Goal: Transaction & Acquisition: Register for event/course

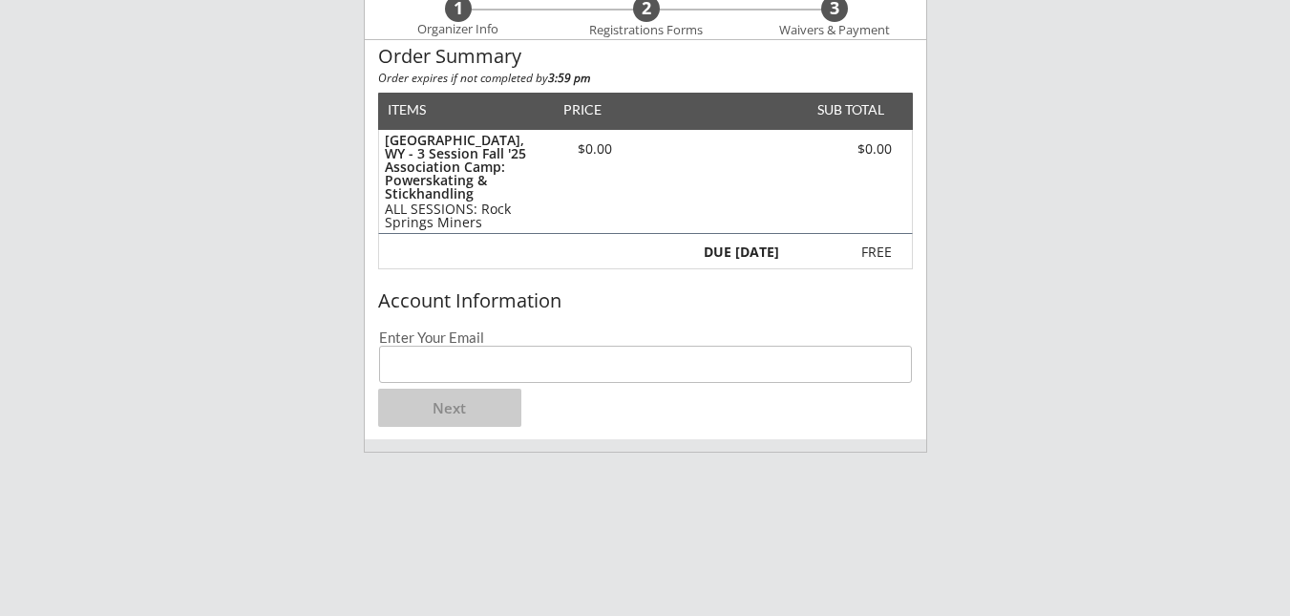
scroll to position [247, 0]
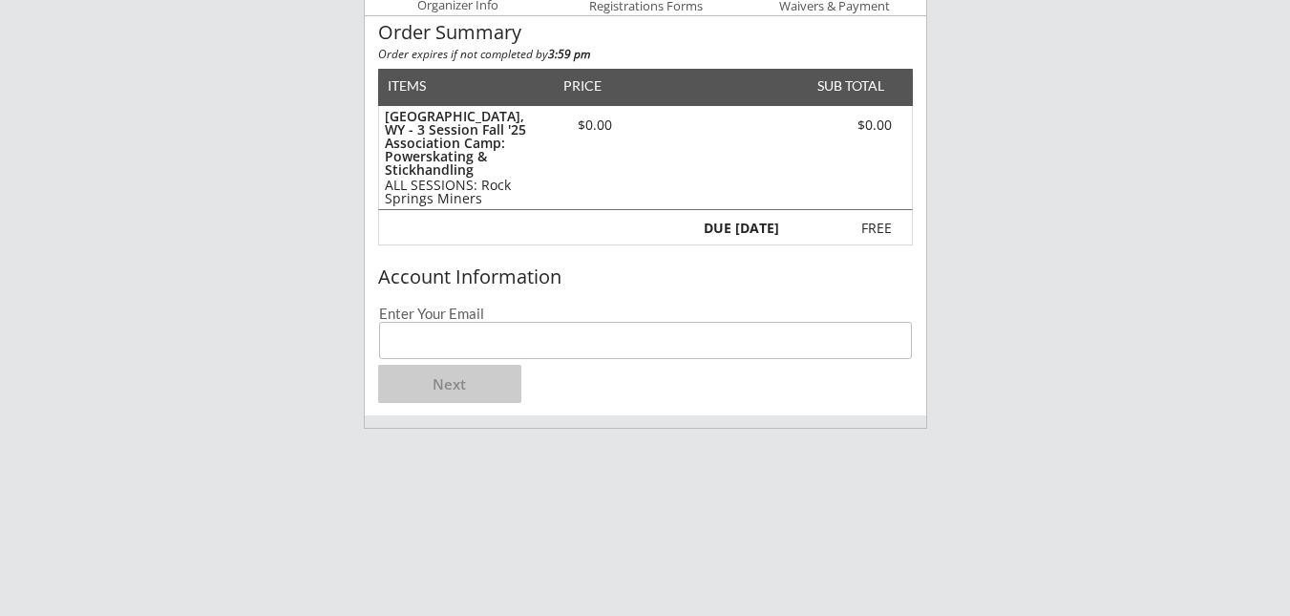
click at [535, 331] on input "email" at bounding box center [645, 340] width 533 height 37
type input "[EMAIL_ADDRESS][DOMAIN_NAME]"
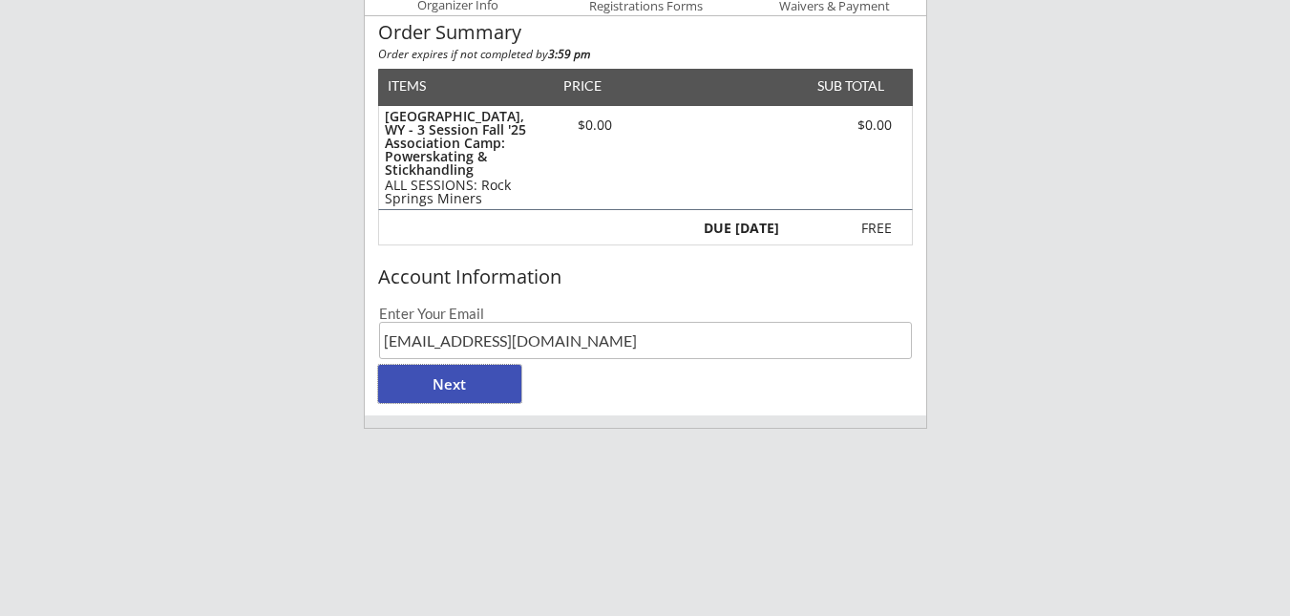
click at [438, 384] on button "Next" at bounding box center [449, 384] width 143 height 38
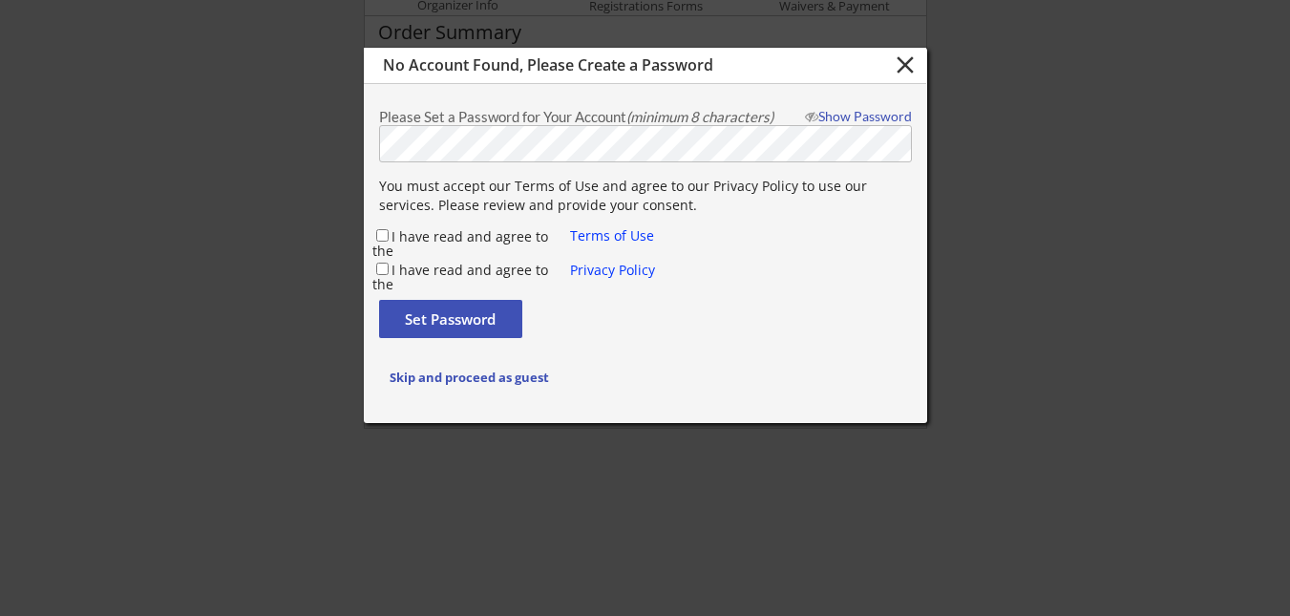
click at [297, 171] on div at bounding box center [645, 308] width 1290 height 616
click at [379, 234] on input "I have read and agree to the" at bounding box center [382, 235] width 12 height 12
checkbox input "true"
click at [382, 280] on div "I have read and agree to the" at bounding box center [471, 270] width 199 height 21
click at [382, 263] on input "I have read and agree to the" at bounding box center [382, 269] width 12 height 12
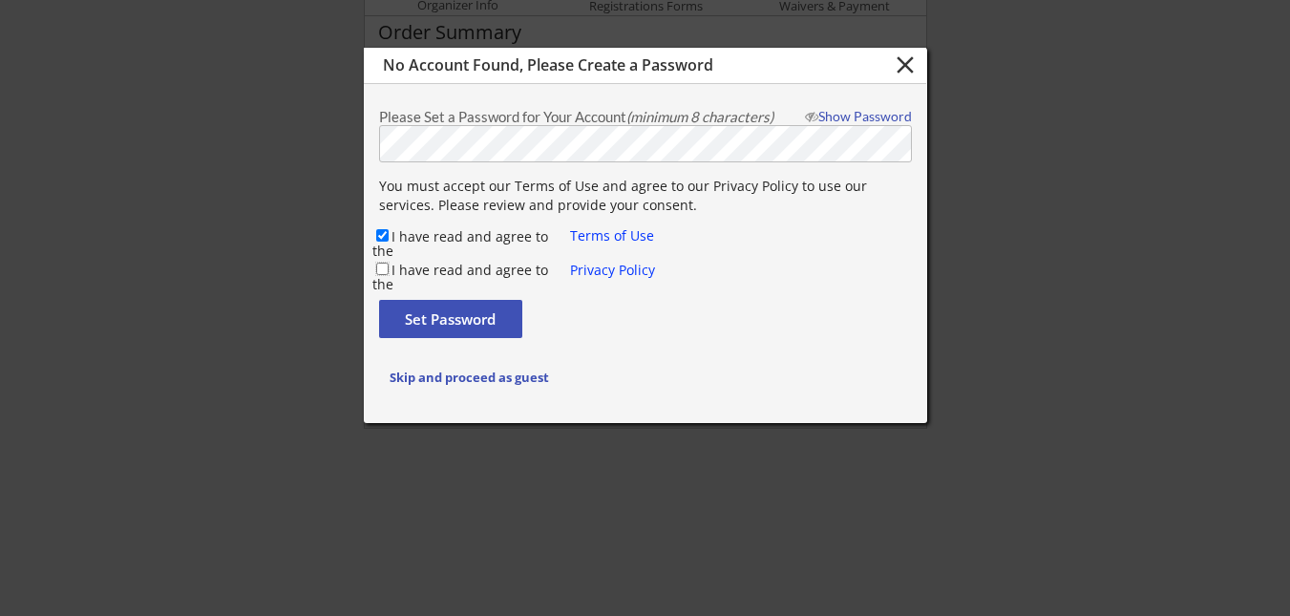
checkbox input "true"
click at [464, 386] on button "Skip and proceed as guest" at bounding box center [469, 377] width 181 height 38
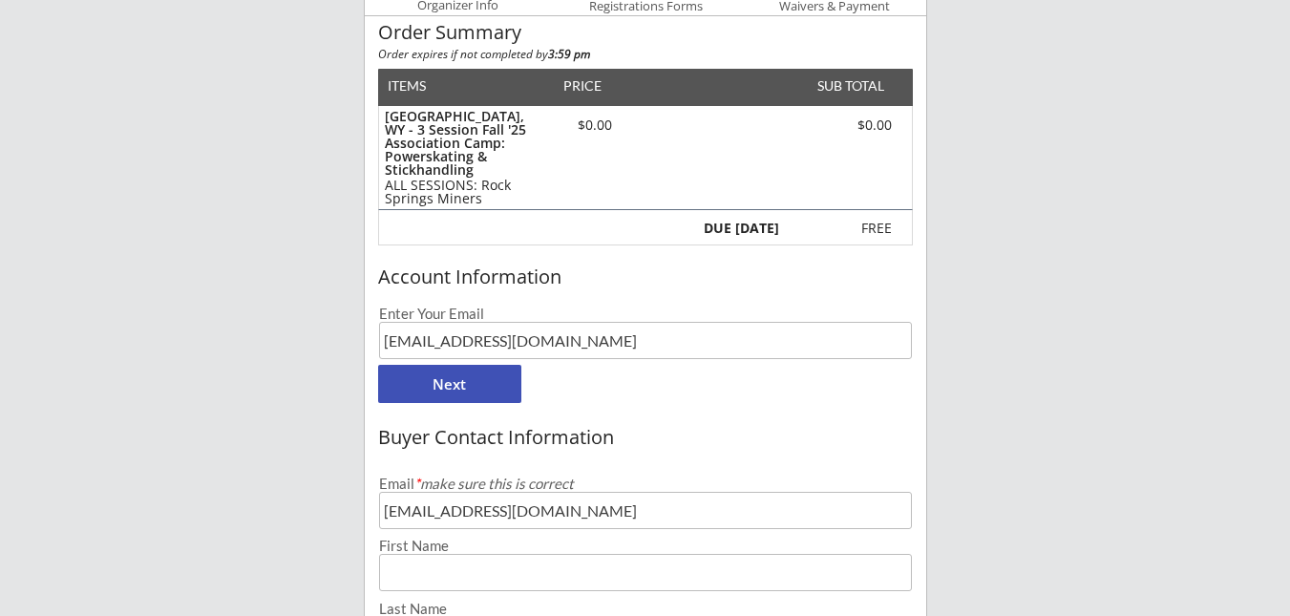
click at [613, 580] on input "input" at bounding box center [645, 572] width 533 height 37
type input "[PERSON_NAME]"
type input "[PHONE_NUMBER]"
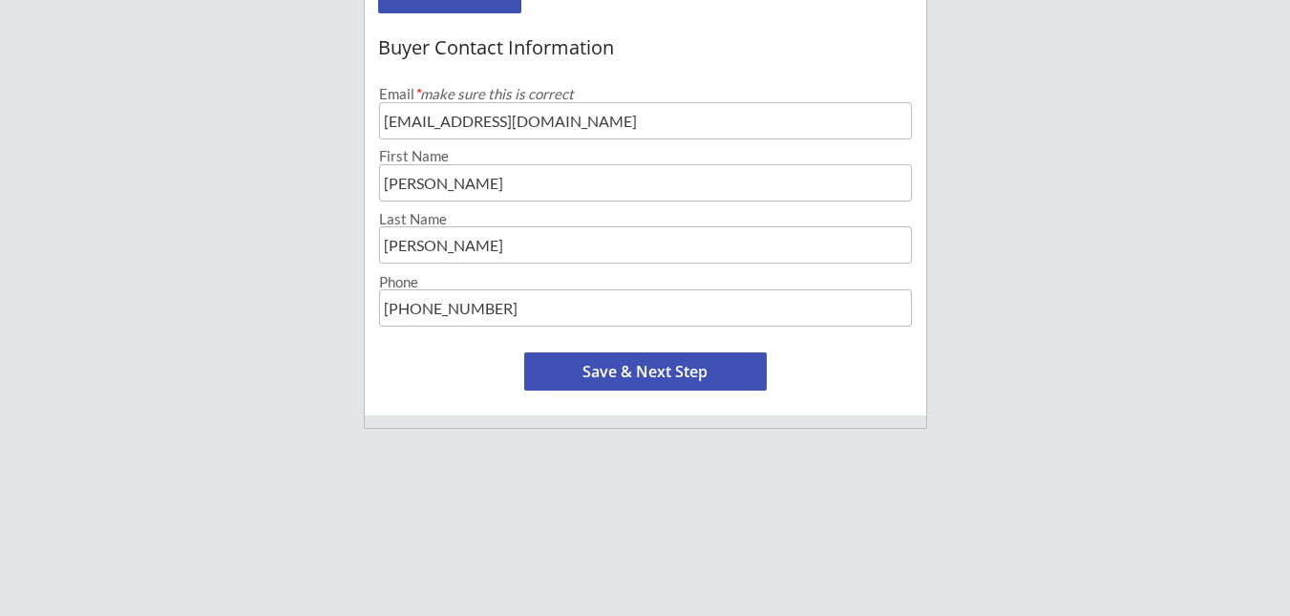
click at [744, 376] on button "Save & Next Step" at bounding box center [645, 371] width 242 height 38
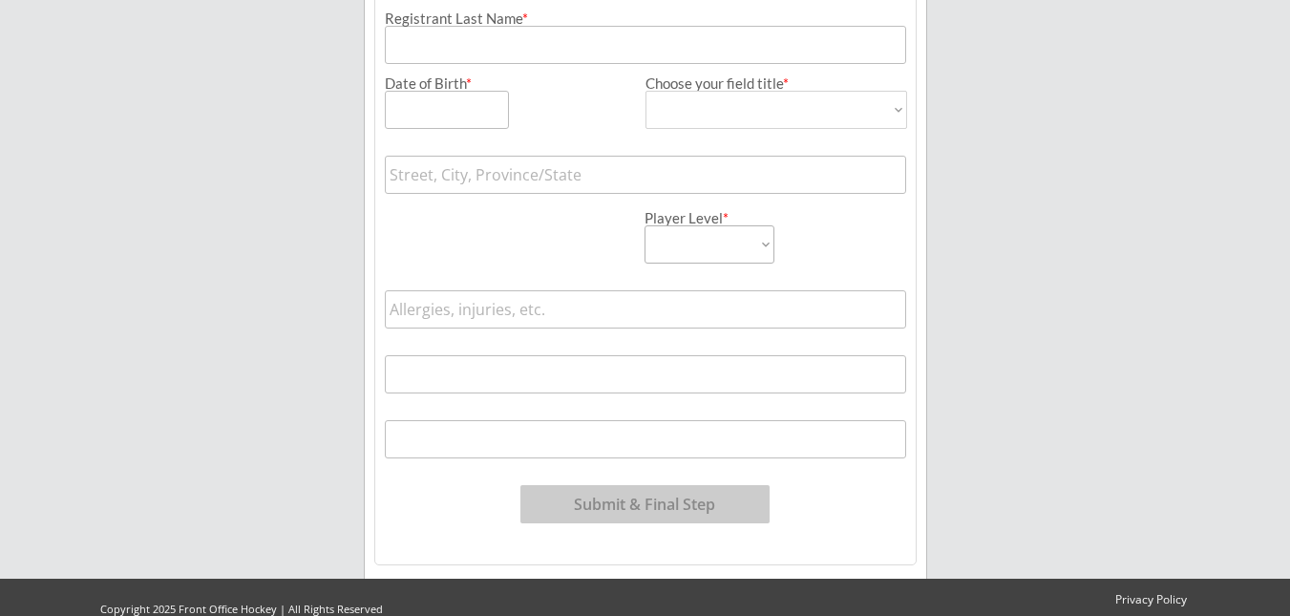
scroll to position [195, 0]
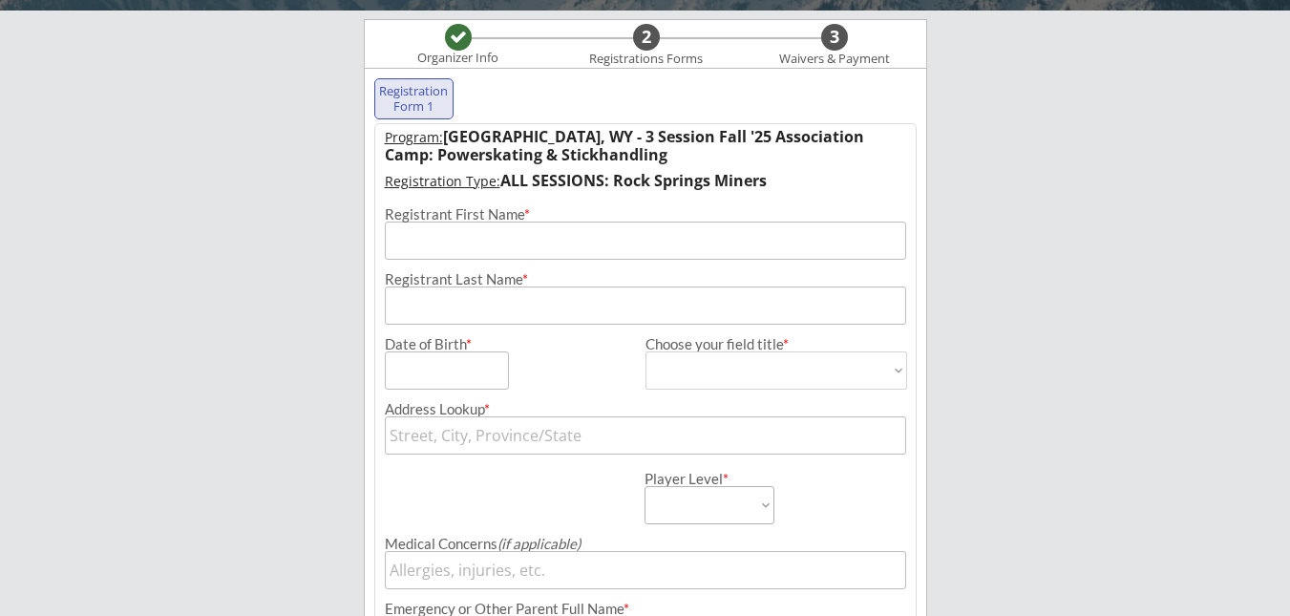
click at [612, 252] on input "input" at bounding box center [645, 240] width 521 height 38
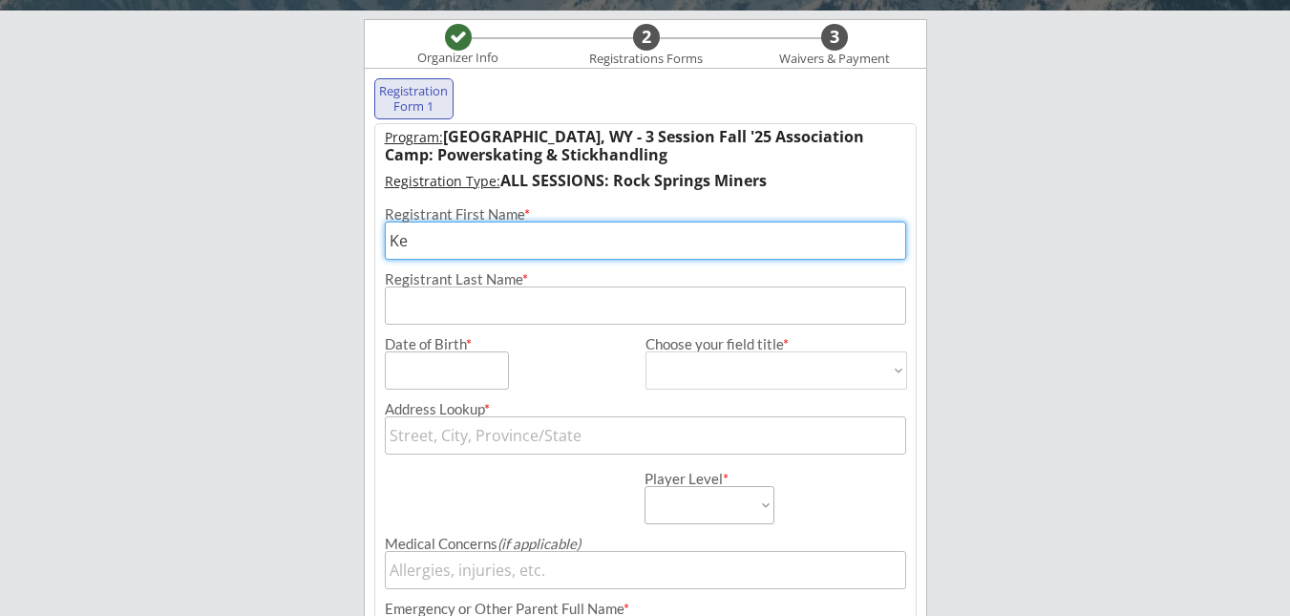
type input "[PERSON_NAME]"
click at [446, 378] on input "input" at bounding box center [447, 370] width 124 height 38
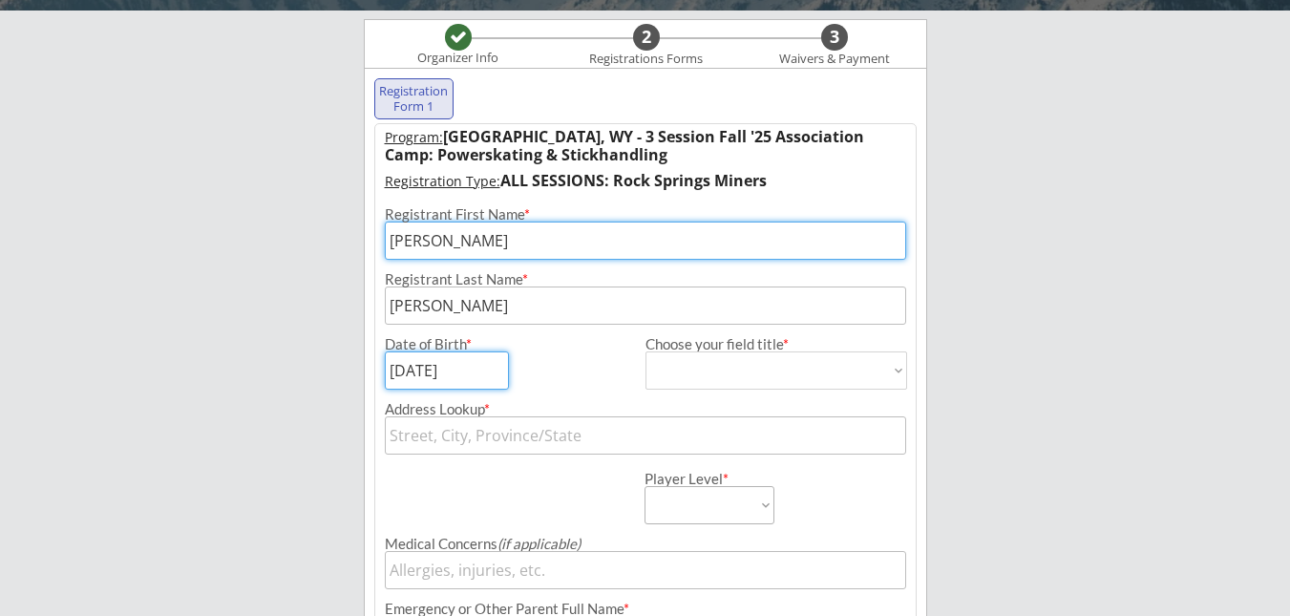
type input "[DATE]"
click at [792, 368] on select "[DEMOGRAPHIC_DATA] [DEMOGRAPHIC_DATA]" at bounding box center [776, 370] width 262 height 38
select select ""[DEMOGRAPHIC_DATA]""
click at [645, 351] on select "[DEMOGRAPHIC_DATA] [DEMOGRAPHIC_DATA]" at bounding box center [776, 370] width 262 height 38
type input "[DEMOGRAPHIC_DATA]"
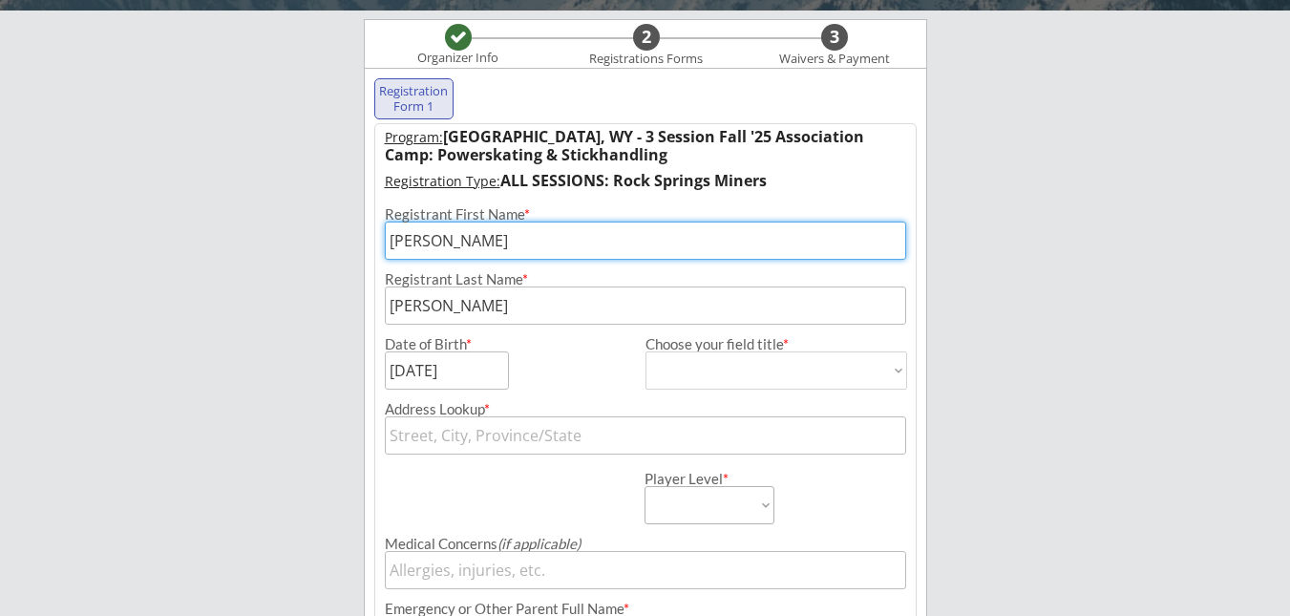
click at [750, 430] on input "text" at bounding box center [645, 435] width 521 height 38
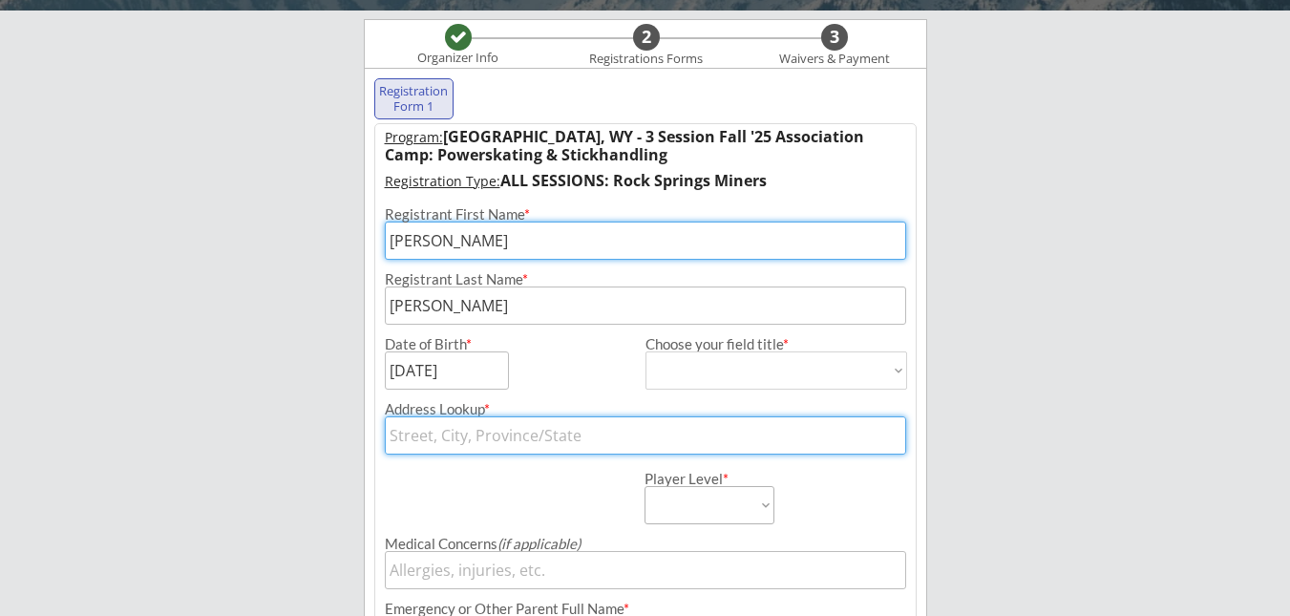
click at [750, 430] on input "text" at bounding box center [645, 435] width 521 height 38
type input "[STREET_ADDRESS]"
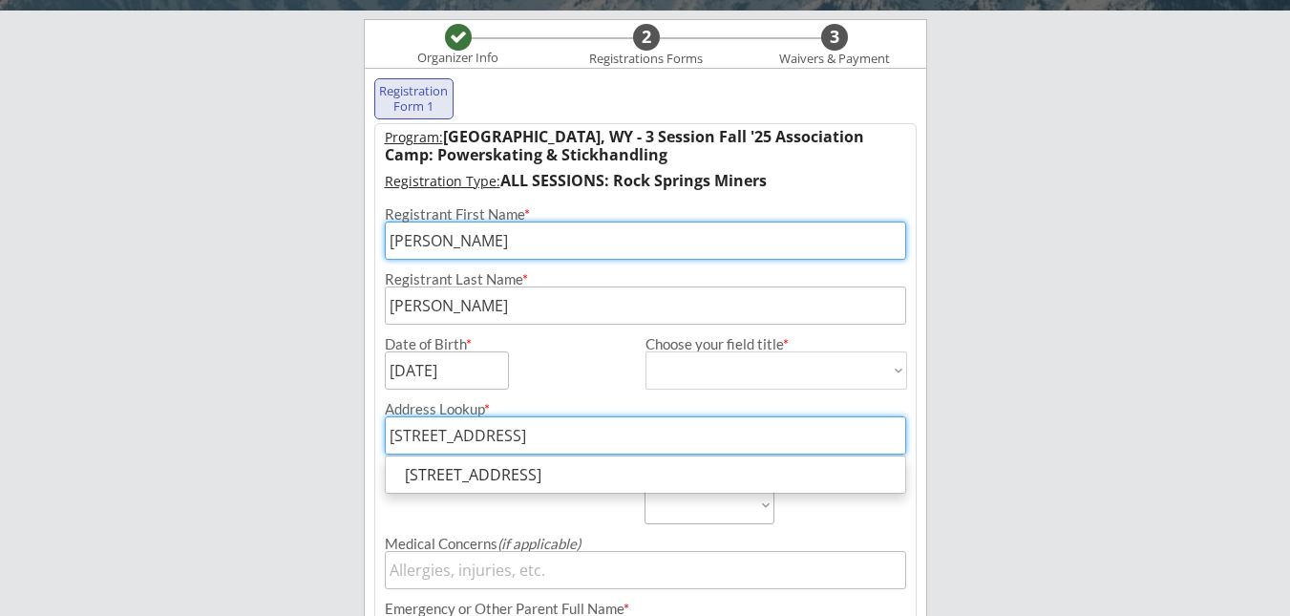
click at [728, 522] on select "Mite Squirt A/B Squirt AA/AAA U11-12 A/B U11-12 AA/AAA U13-14 A/B U13-14 AA/AAA…" at bounding box center [709, 505] width 130 height 38
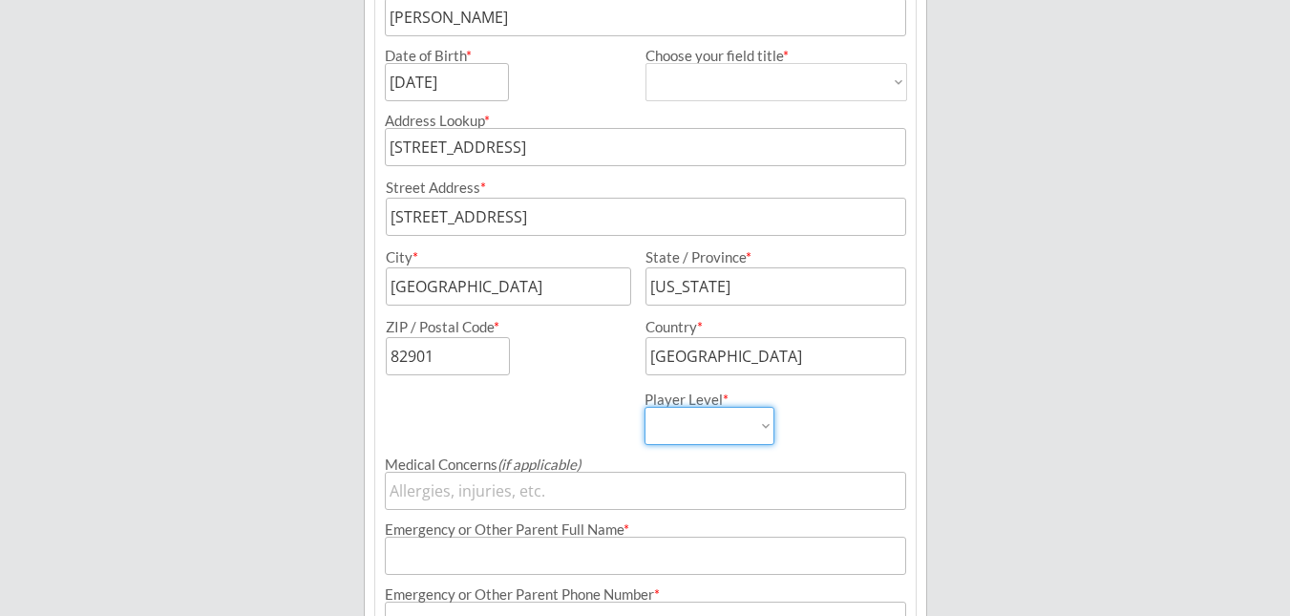
scroll to position [504, 0]
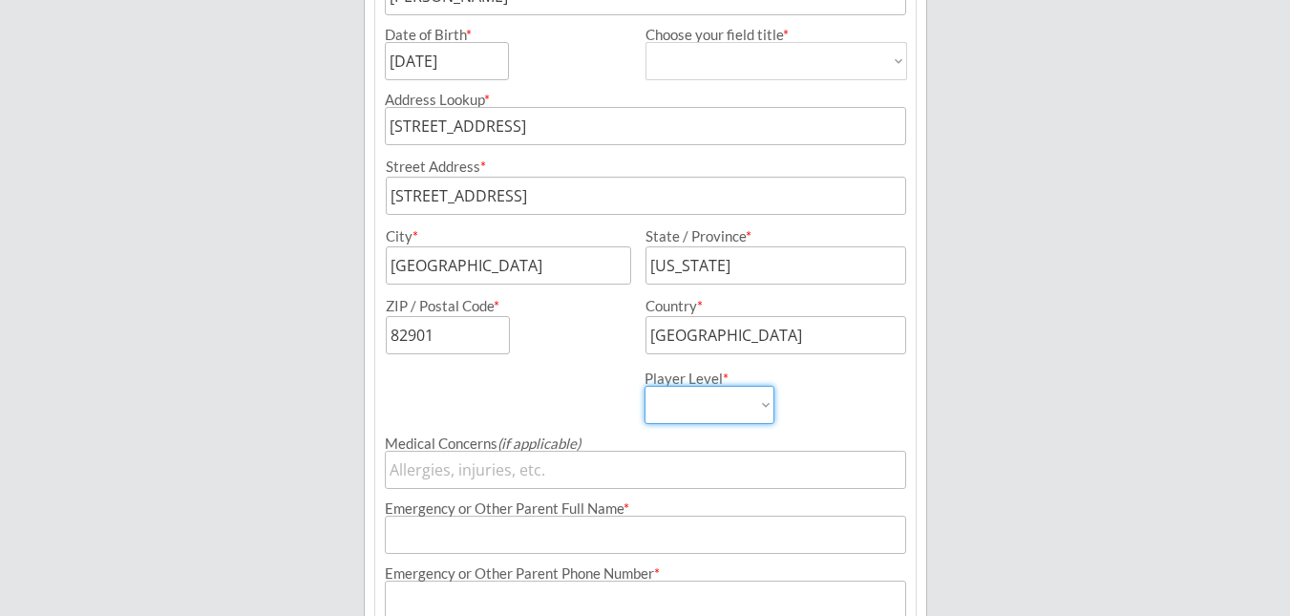
click at [710, 399] on select "Mite Squirt A/B Squirt AA/AAA U11-12 A/B U11-12 AA/AAA U13-14 A/B U13-14 AA/AAA…" at bounding box center [709, 405] width 130 height 38
select select ""U13-14 A/B""
click at [644, 386] on select "Mite Squirt A/B Squirt AA/AAA U11-12 A/B U11-12 AA/AAA U13-14 A/B U13-14 AA/AAA…" at bounding box center [709, 405] width 130 height 38
click at [759, 400] on select "Mite Squirt A/B Squirt AA/AAA U11-12 A/B U11-12 AA/AAA U13-14 A/B U13-14 AA/AAA…" at bounding box center [709, 405] width 130 height 38
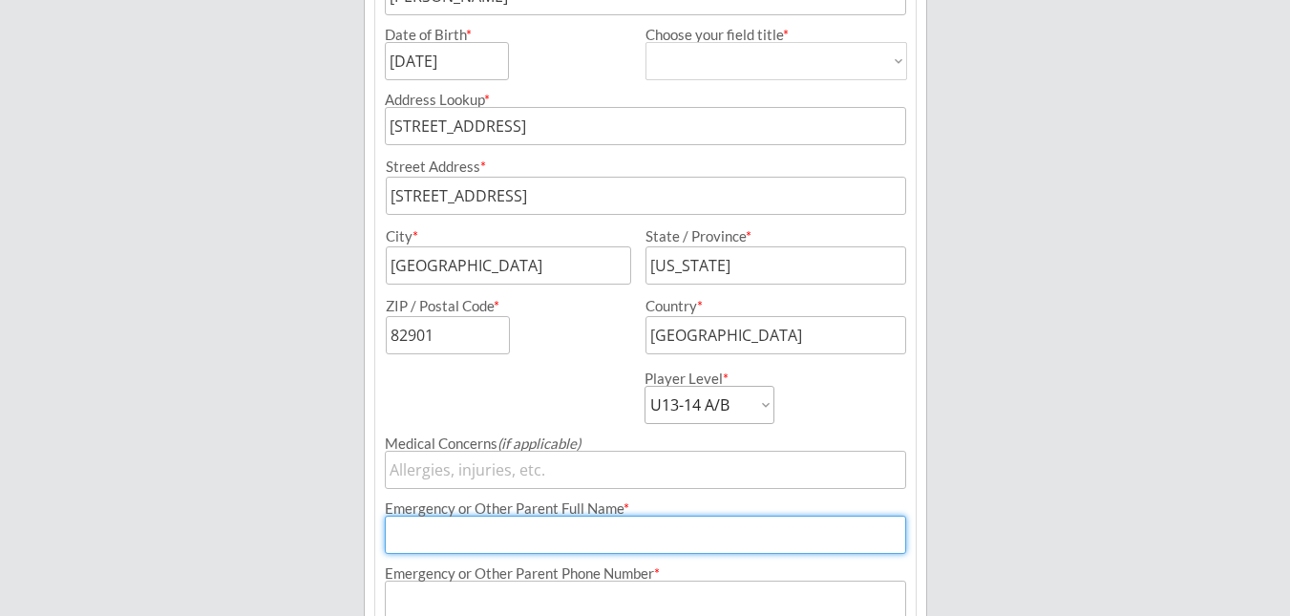
click at [673, 535] on input "input" at bounding box center [645, 534] width 521 height 38
type input "[PERSON_NAME]"
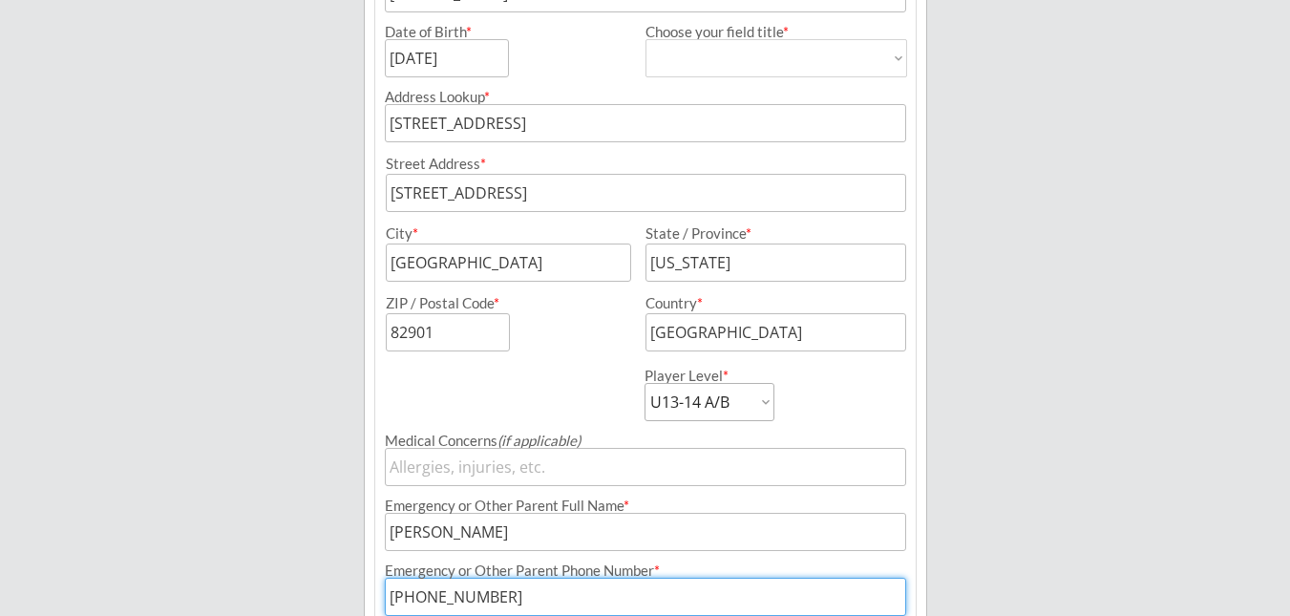
type input "[PHONE_NUMBER]"
click at [1105, 505] on div "[PERSON_NAME] Hockey Organizer Info 2 Registrations Forms 3 Waivers & Payment R…" at bounding box center [645, 147] width 1290 height 1308
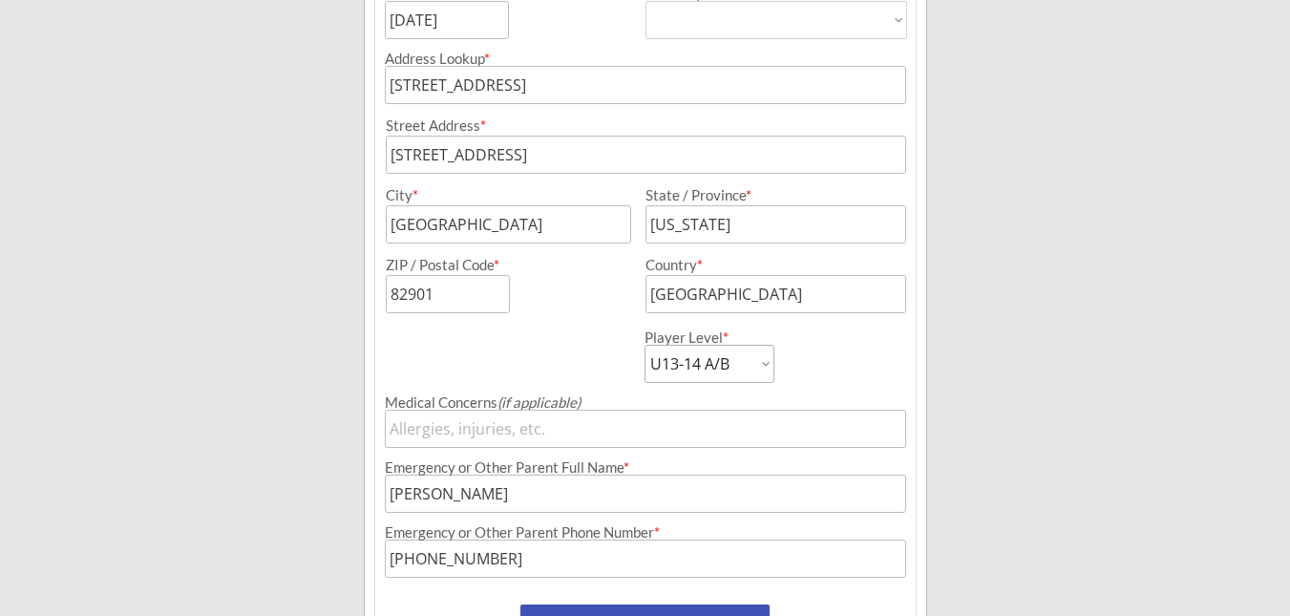
scroll to position [692, 0]
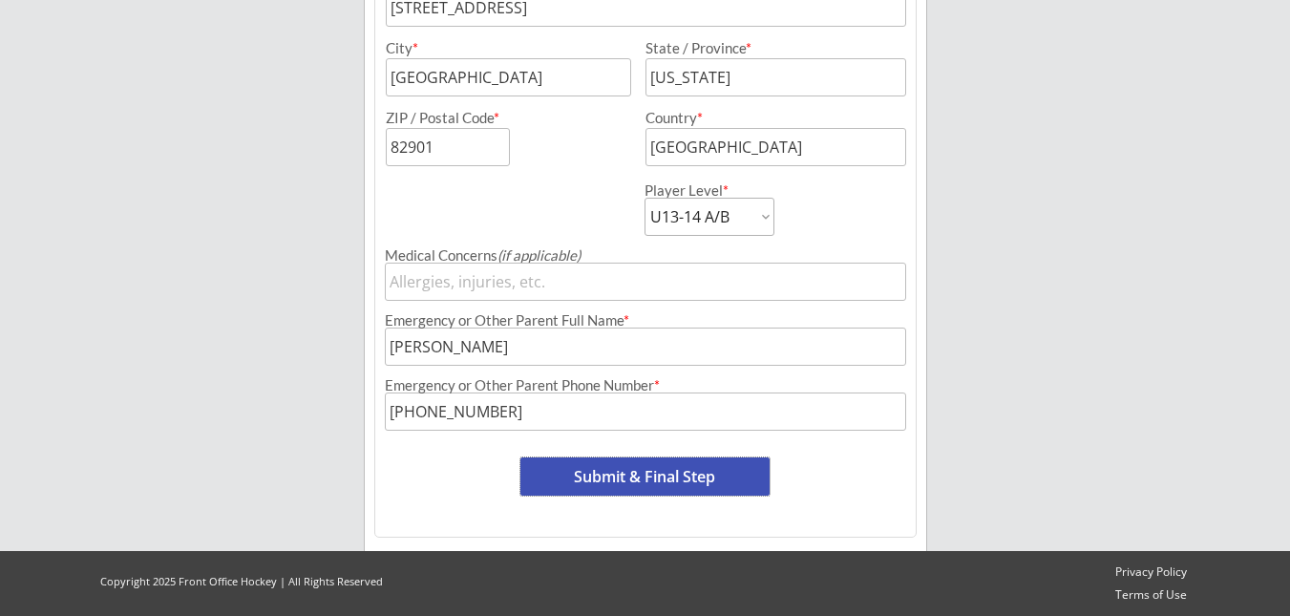
click at [652, 478] on button "Submit & Final Step" at bounding box center [644, 476] width 249 height 38
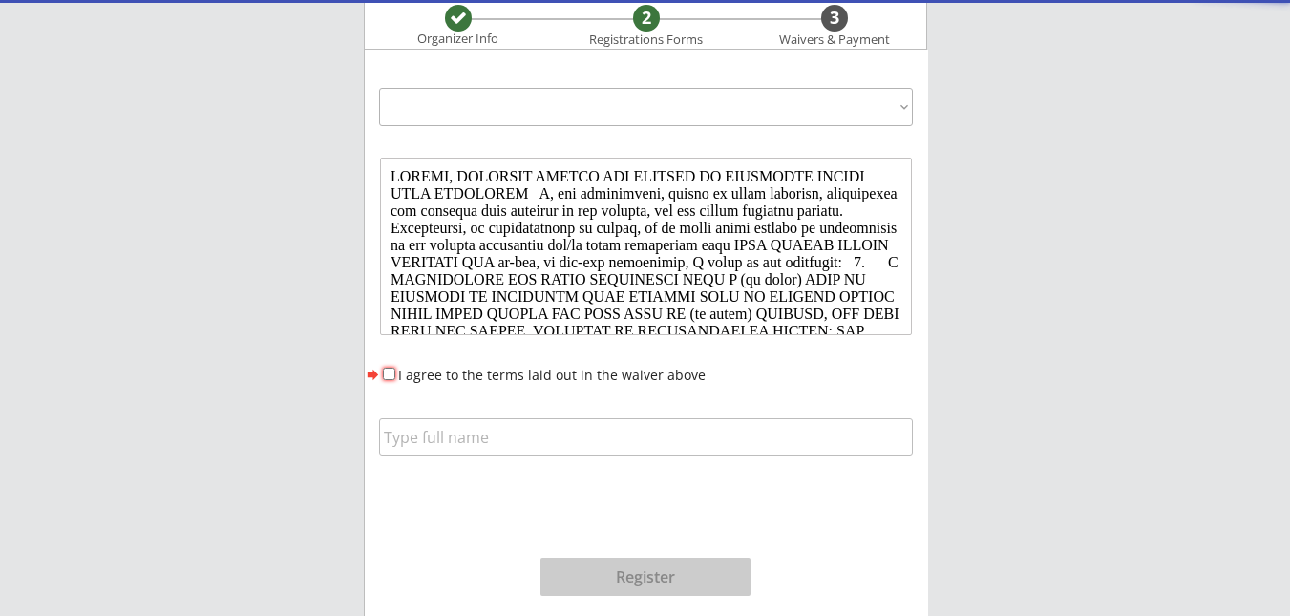
scroll to position [0, 0]
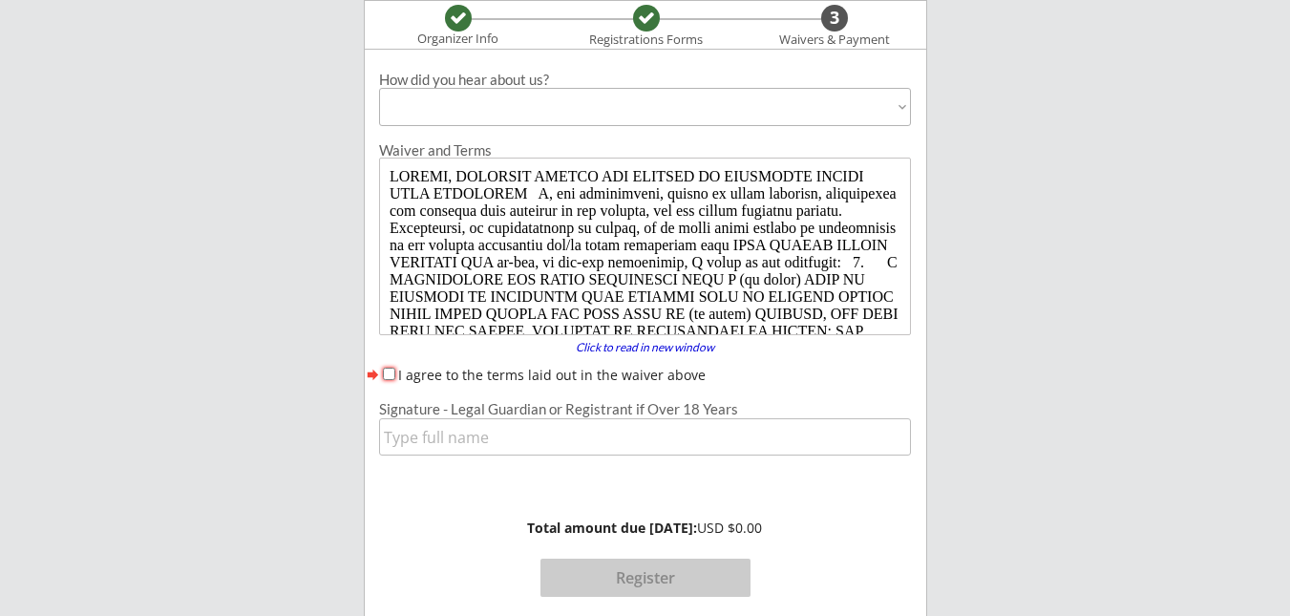
click at [392, 364] on div "Waiver and Terms Click to read in new window forward I agree to the terms laid …" at bounding box center [645, 404] width 560 height 537
click at [386, 380] on div "I agree to the terms laid out in the waiver above" at bounding box center [645, 375] width 532 height 20
click at [391, 369] on input "I agree to the terms laid out in the waiver above" at bounding box center [389, 374] width 12 height 12
checkbox input "true"
click at [415, 448] on input "input" at bounding box center [645, 436] width 532 height 37
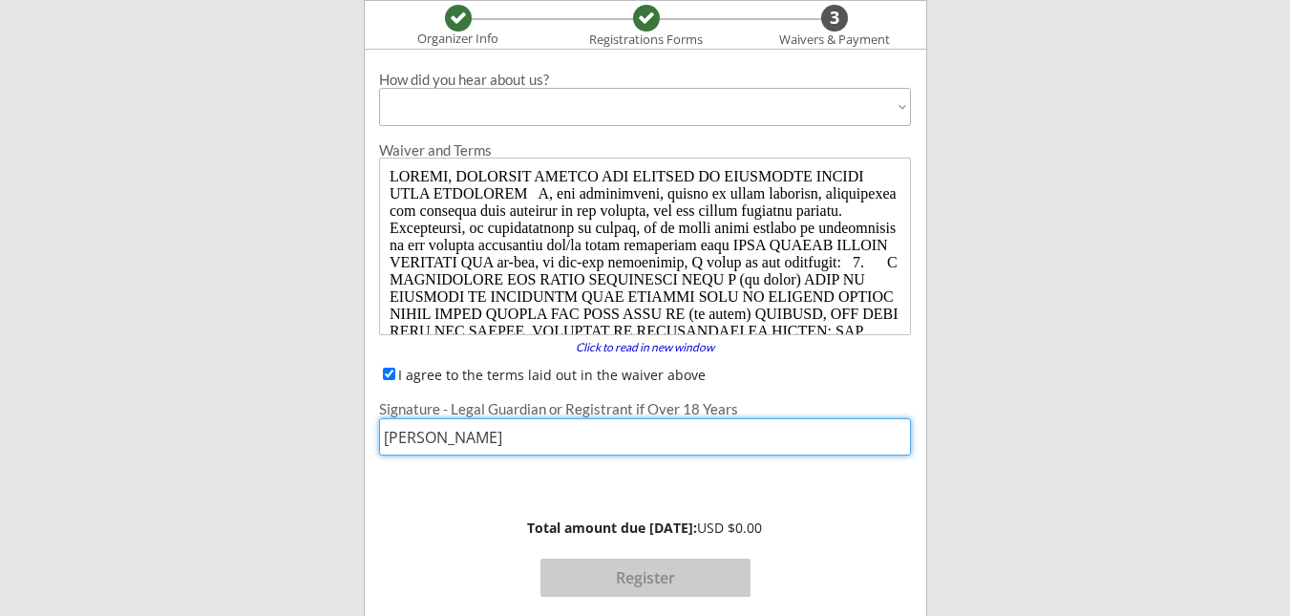
type input "[PERSON_NAME]"
click at [389, 481] on div "Total amount due [DATE]: USD $0.00 Register" at bounding box center [645, 541] width 560 height 147
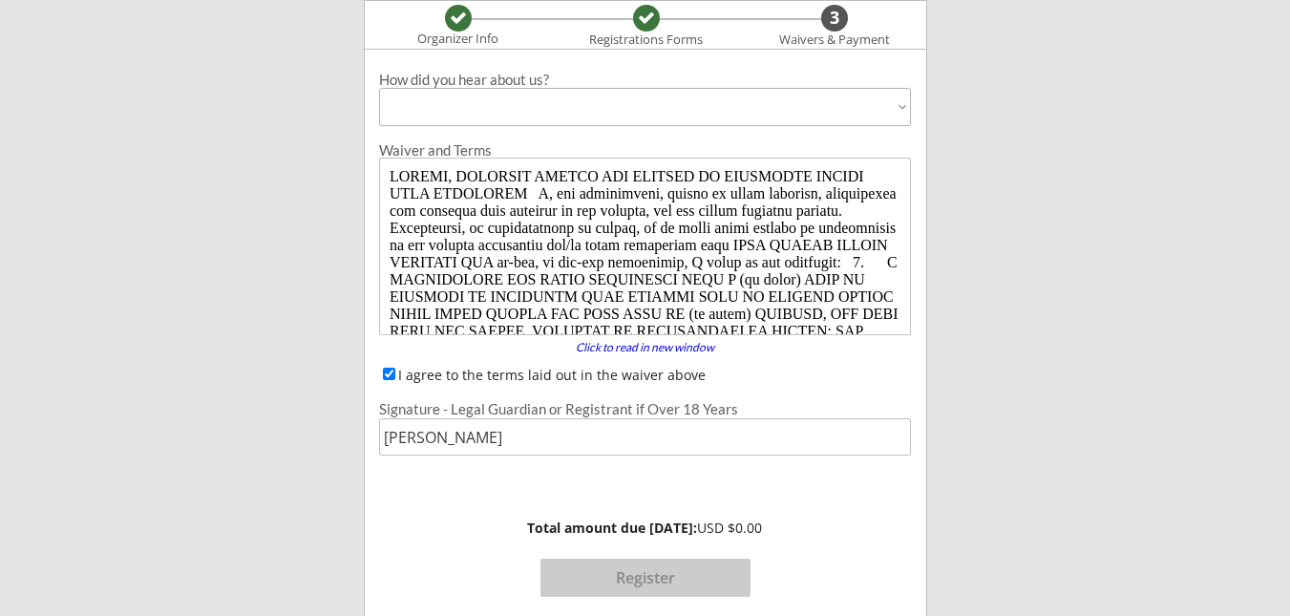
click at [646, 579] on button "Register" at bounding box center [645, 577] width 210 height 38
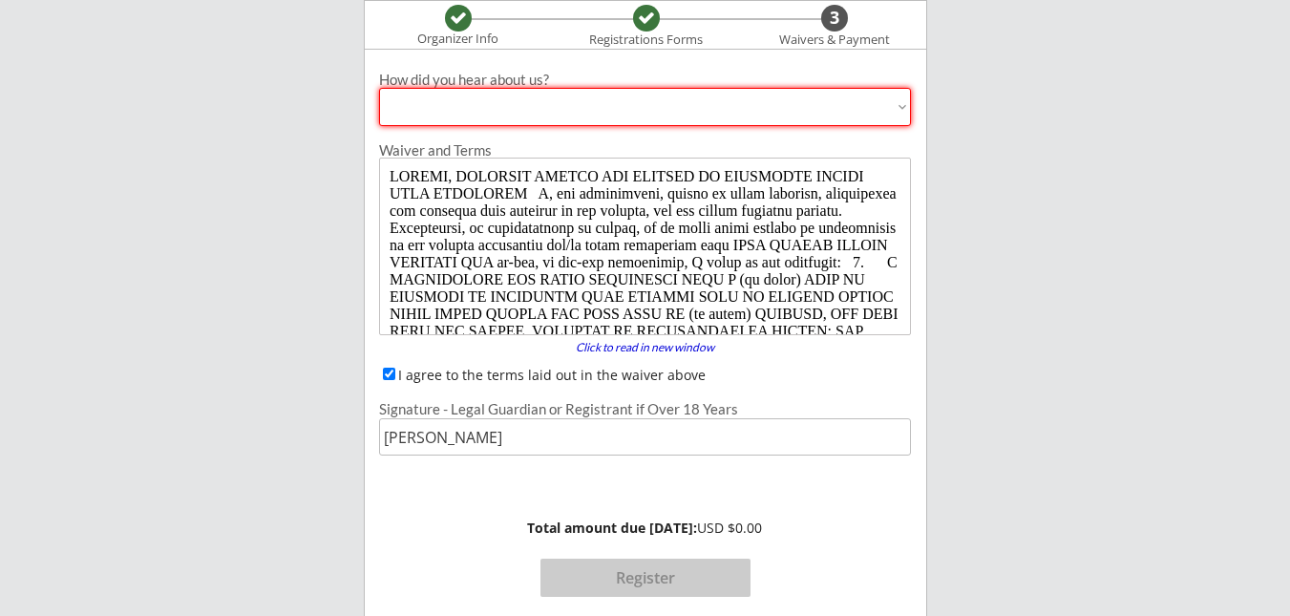
click at [790, 79] on div "How did you hear about us?" at bounding box center [645, 80] width 532 height 14
click at [787, 100] on select "Past Participant Friend / Referral / Word of Mouth Offline Advertisement (broch…" at bounding box center [645, 107] width 532 height 38
select select ""Other""
click at [379, 88] on select "Past Participant Friend / Referral / Word of Mouth Offline Advertisement (broch…" at bounding box center [645, 107] width 532 height 38
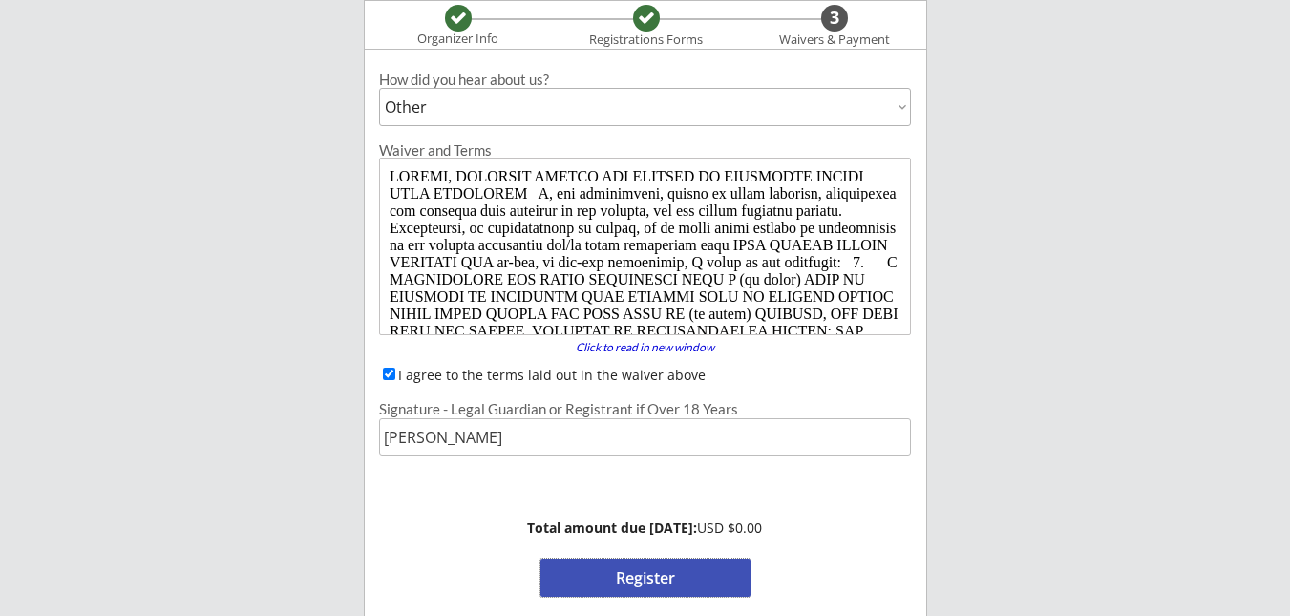
click at [667, 578] on button "Register" at bounding box center [645, 577] width 210 height 38
